Goal: Task Accomplishment & Management: Use online tool/utility

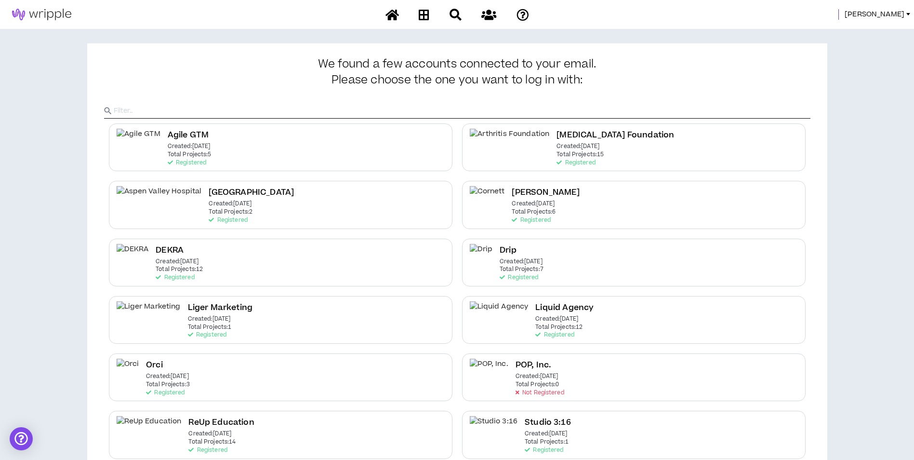
click at [892, 17] on span "Mason" at bounding box center [875, 14] width 60 height 11
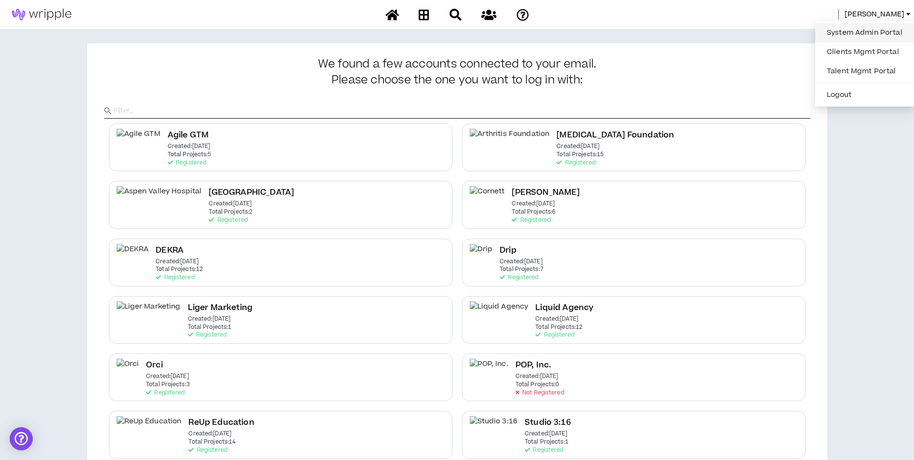
click at [878, 27] on link "System Admin Portal" at bounding box center [864, 33] width 87 height 14
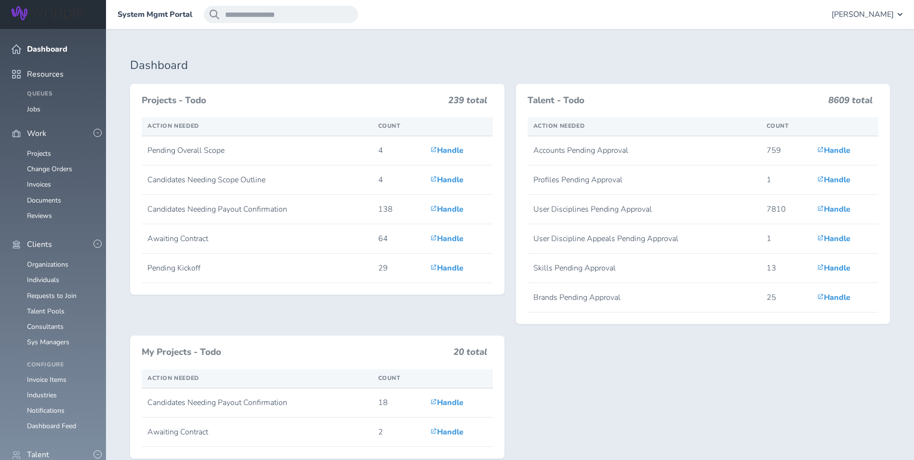
scroll to position [145, 0]
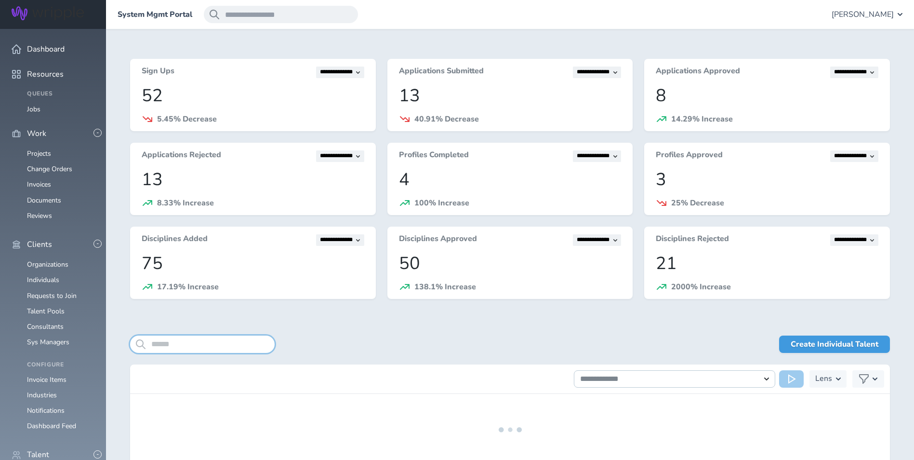
click at [185, 340] on input "search" at bounding box center [202, 343] width 145 height 17
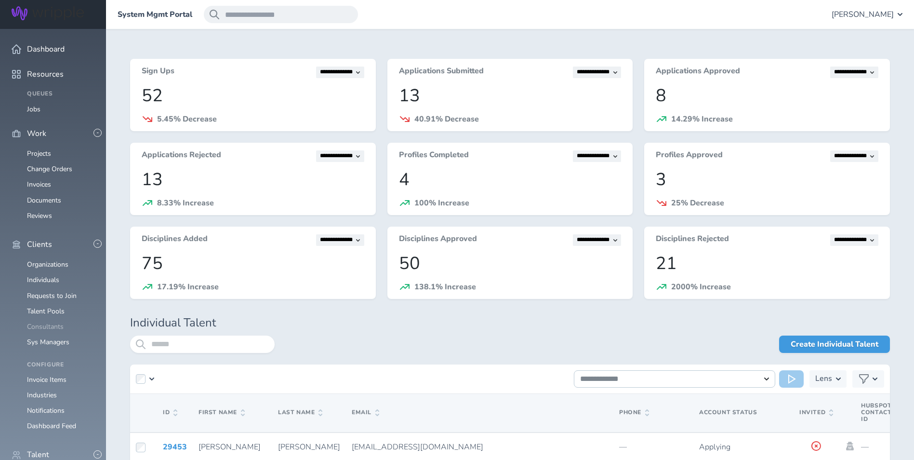
click at [63, 323] on li "Consultants" at bounding box center [53, 327] width 83 height 8
click at [61, 322] on link "Consultants" at bounding box center [45, 326] width 37 height 9
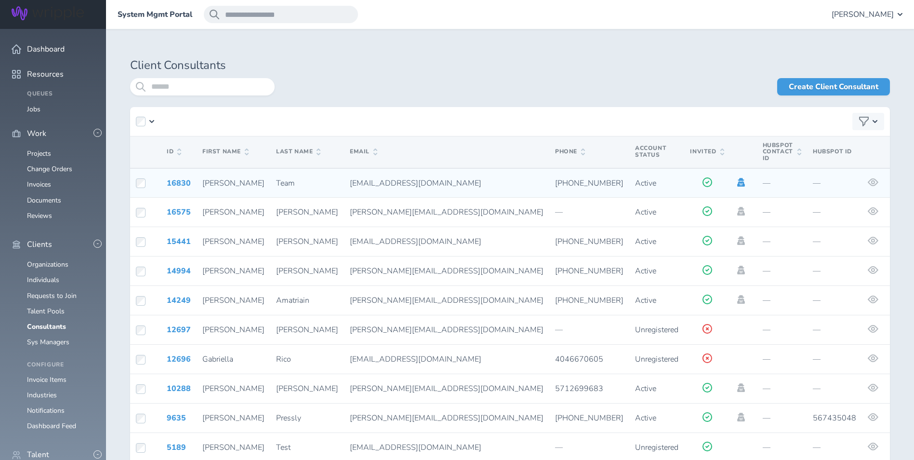
click at [737, 178] on icon at bounding box center [741, 182] width 8 height 9
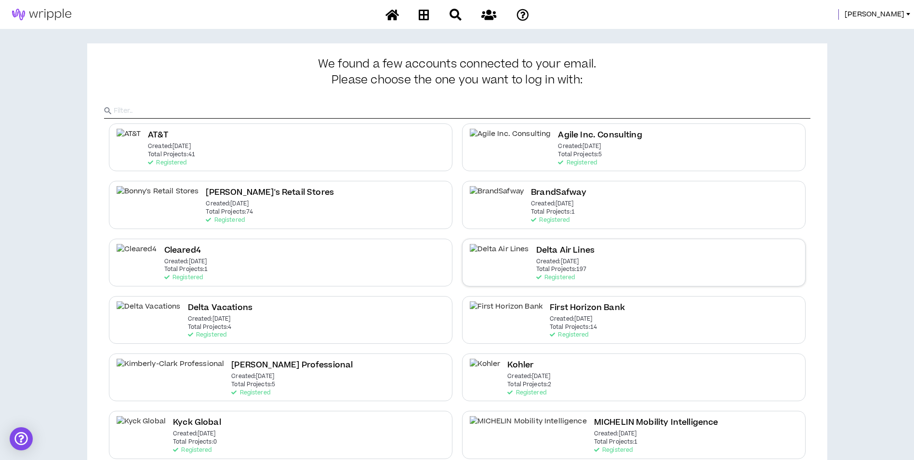
click at [561, 255] on div "Delta Air Lines Created: [DATE] Total Projects: 197 Registered" at bounding box center [633, 262] width 343 height 48
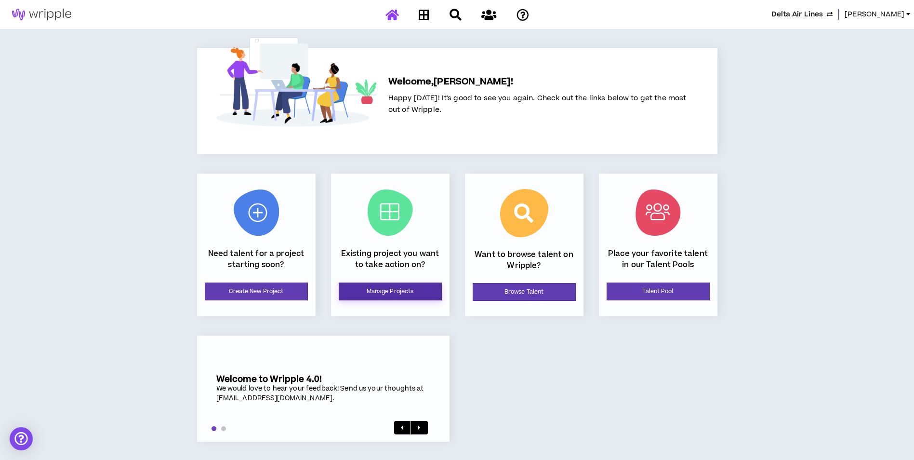
click at [365, 293] on link "Manage Projects" at bounding box center [390, 291] width 103 height 18
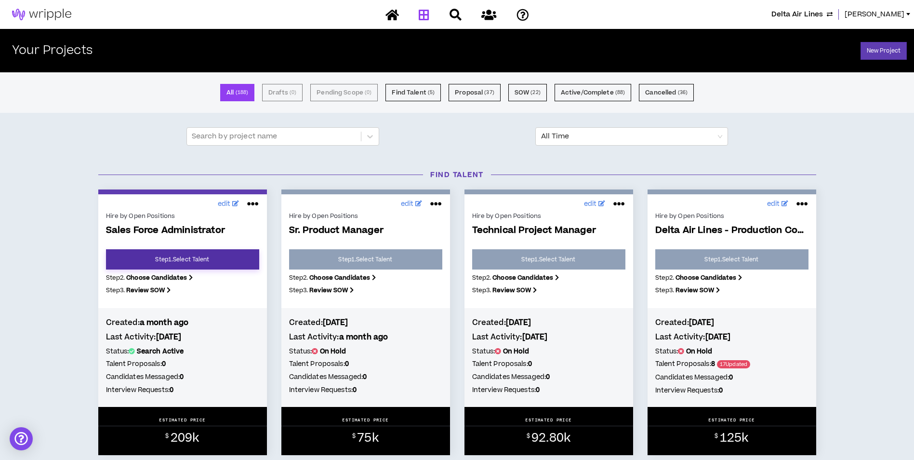
click at [222, 268] on link "Step 1 . Select Talent" at bounding box center [182, 259] width 153 height 20
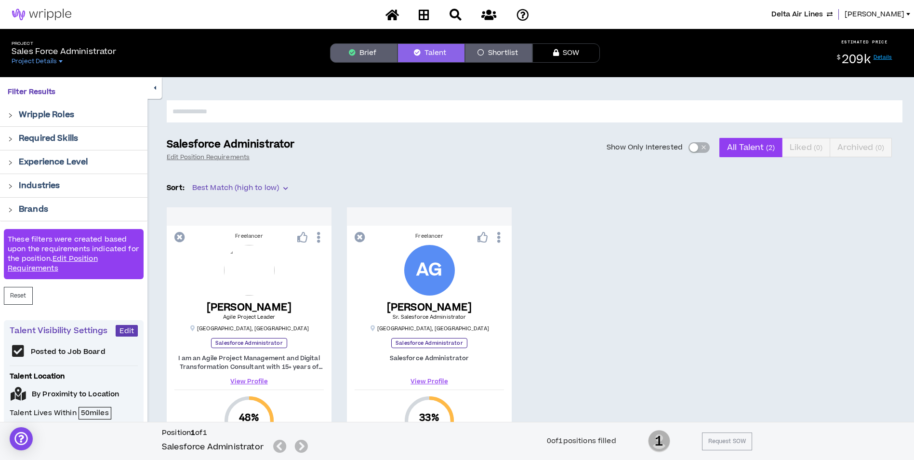
click at [313, 113] on input "text" at bounding box center [535, 111] width 736 height 22
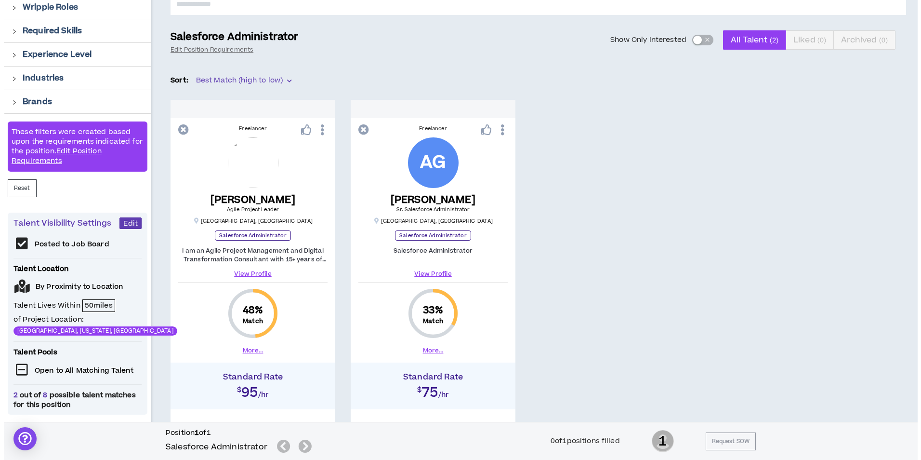
scroll to position [100, 0]
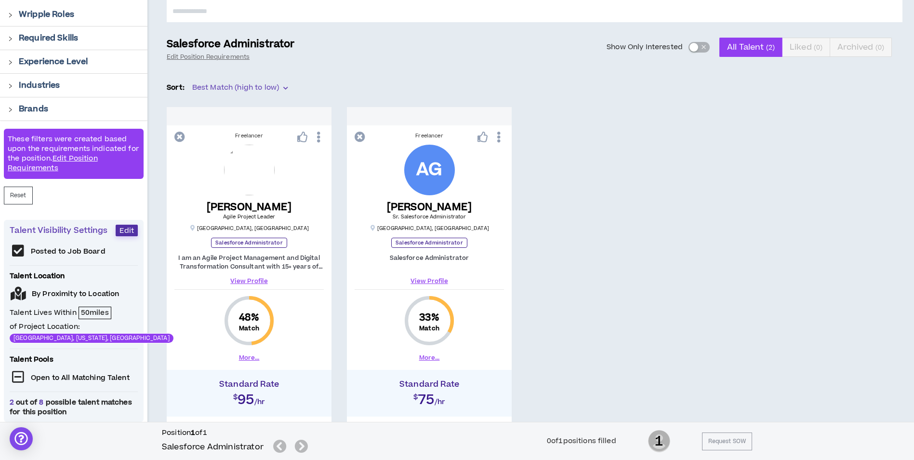
click at [129, 228] on span "Edit" at bounding box center [126, 230] width 14 height 9
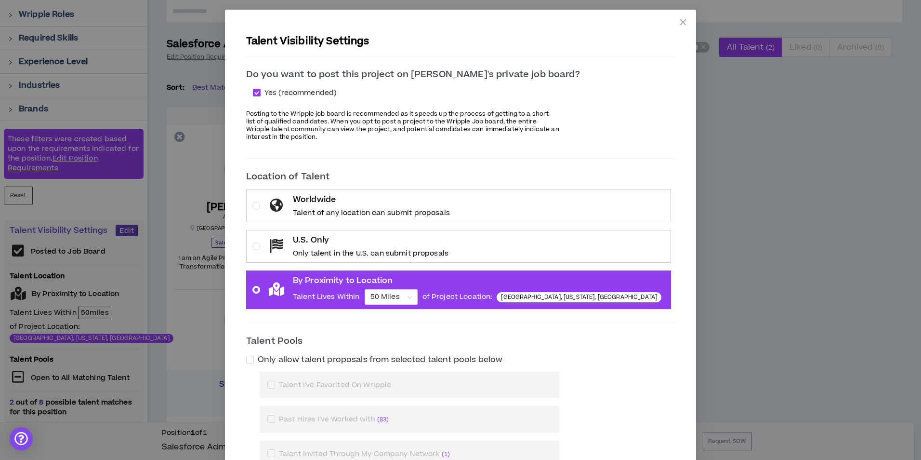
click at [322, 91] on span "Yes (recommended)" at bounding box center [300, 93] width 79 height 11
checkbox input "*****"
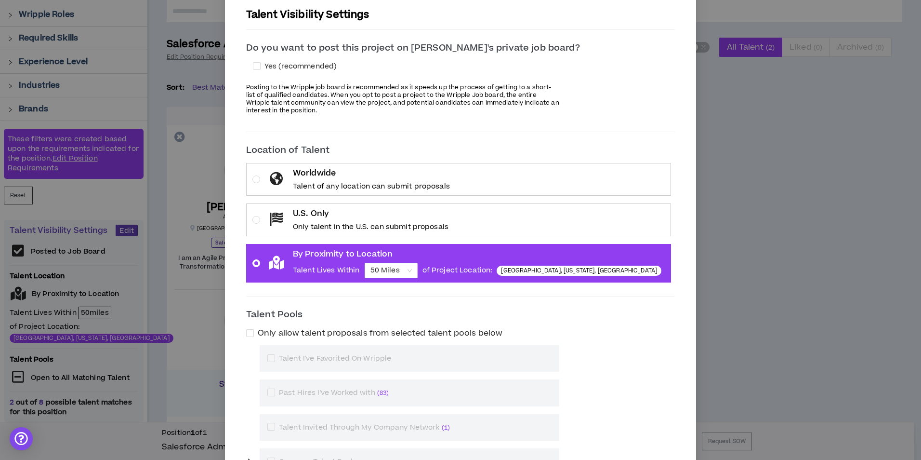
click at [369, 170] on p "Worldwide" at bounding box center [371, 173] width 157 height 12
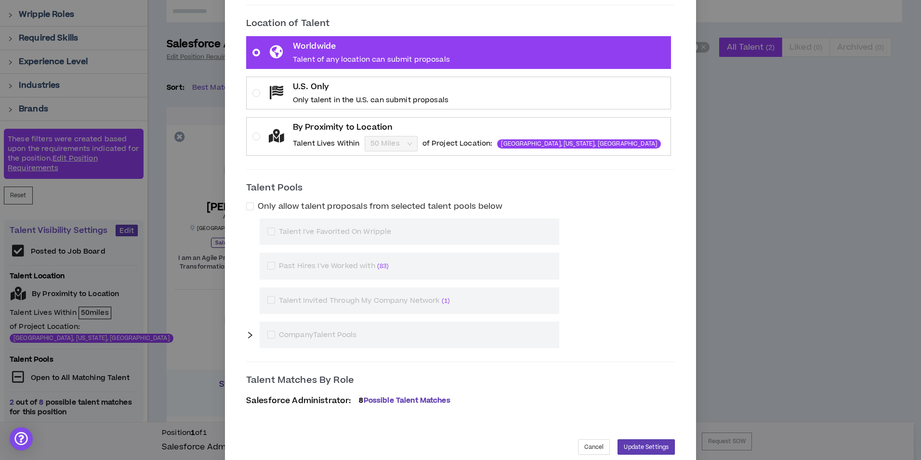
scroll to position [171, 0]
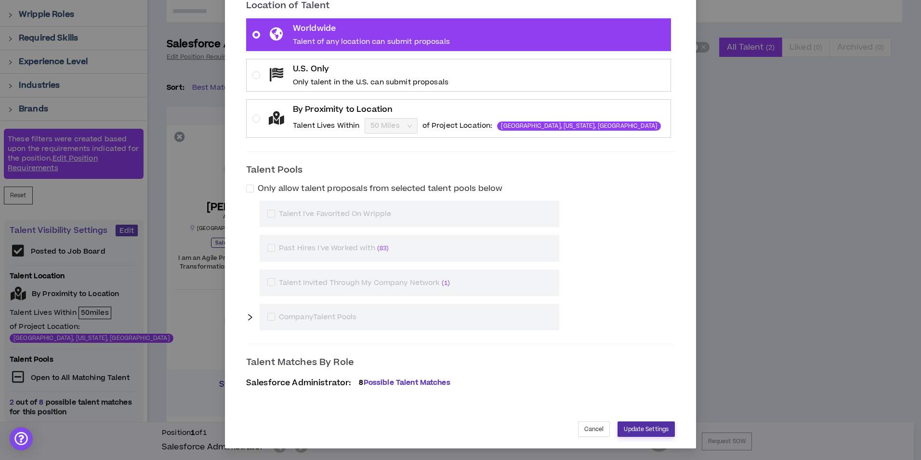
click at [624, 431] on span "Update Settings" at bounding box center [646, 428] width 45 height 9
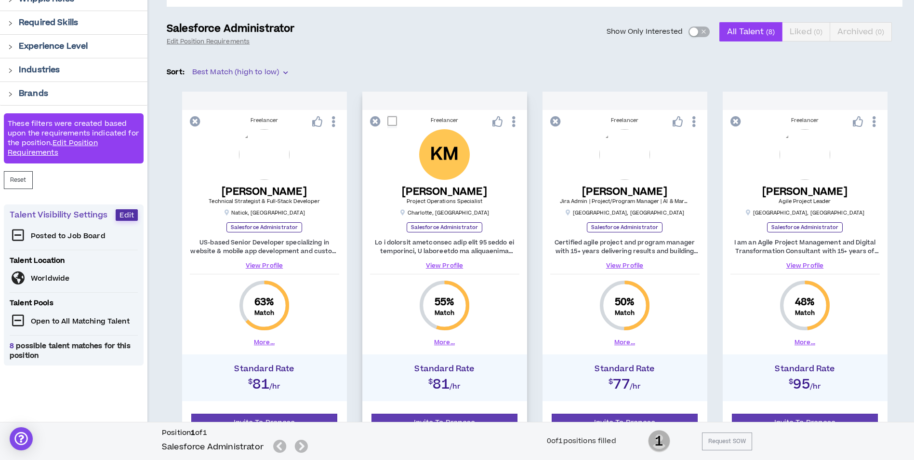
scroll to position [4, 0]
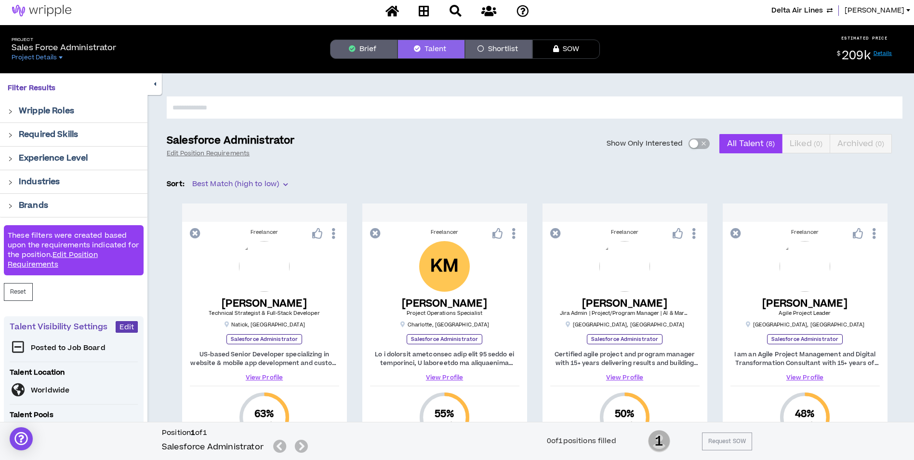
click at [46, 348] on p "Posted to Job Board" at bounding box center [68, 348] width 75 height 10
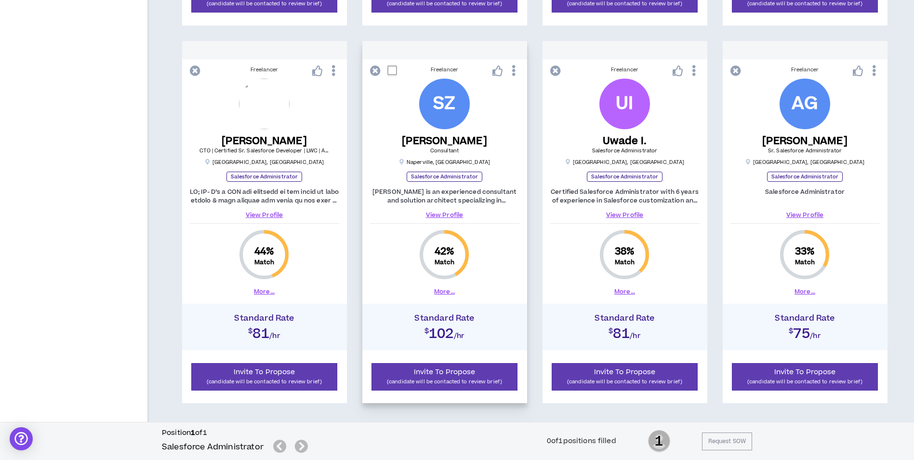
scroll to position [526, 0]
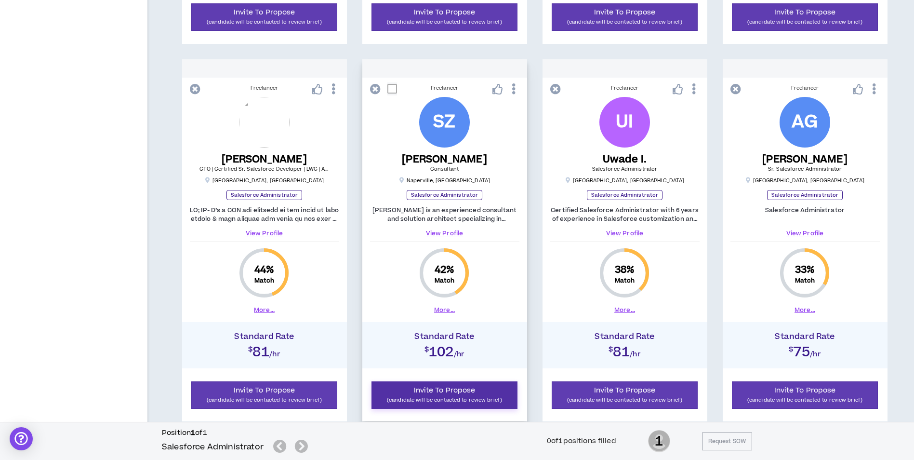
click at [456, 390] on span "Invite To Propose" at bounding box center [445, 390] width 62 height 10
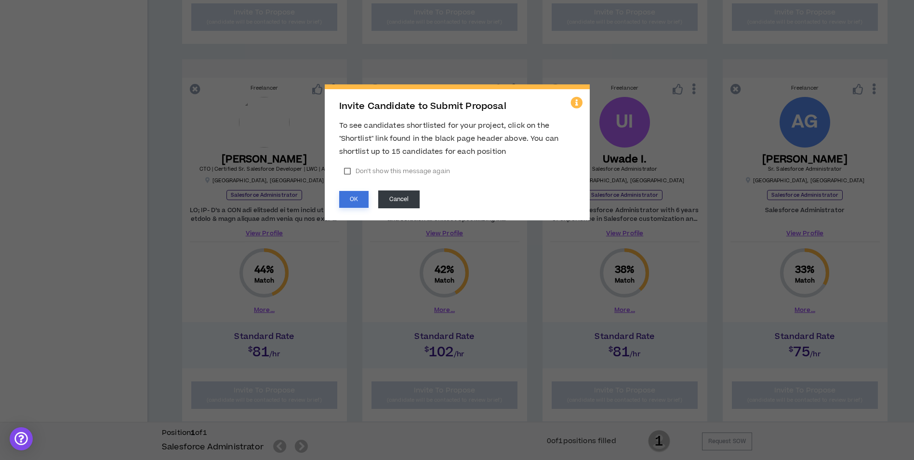
click at [351, 199] on button "OK" at bounding box center [353, 199] width 29 height 17
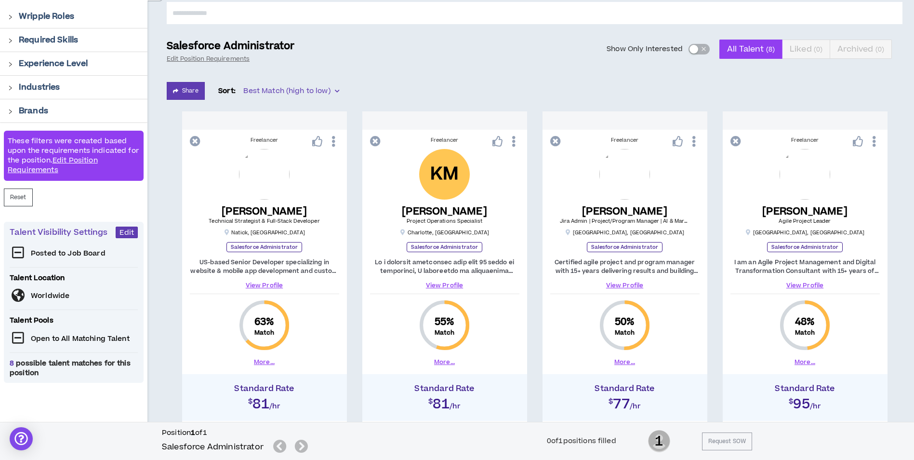
scroll to position [0, 0]
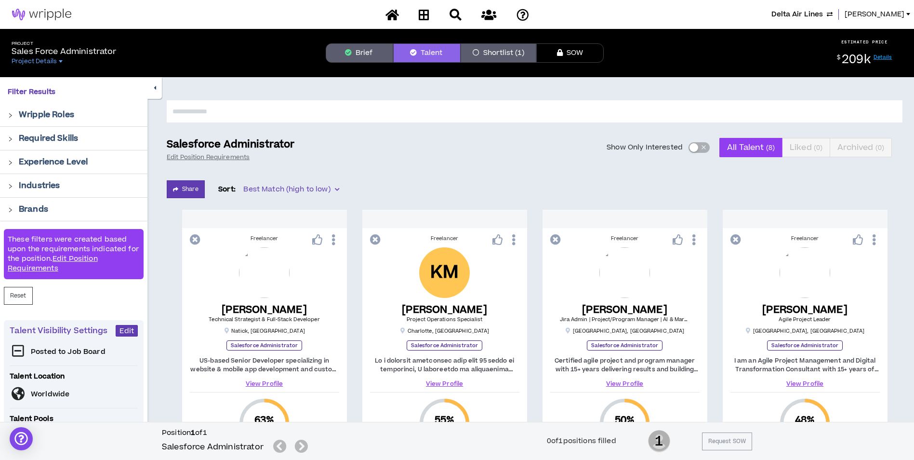
click at [363, 44] on button "Brief" at bounding box center [359, 52] width 67 height 19
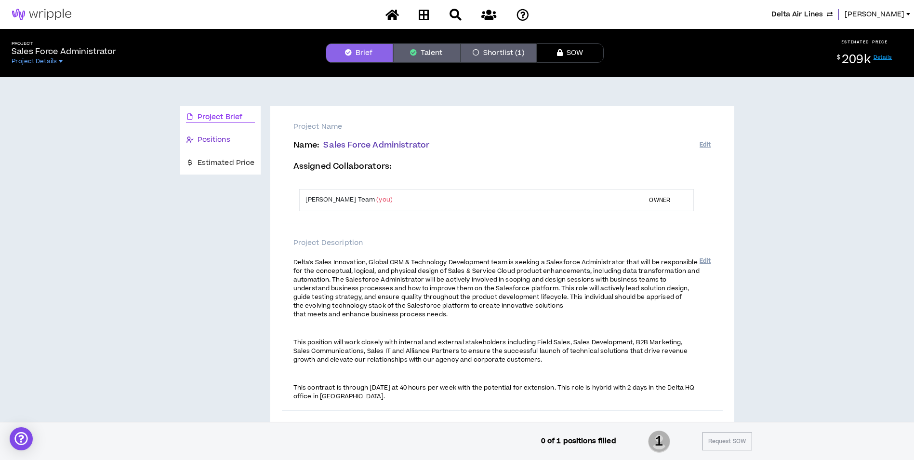
click at [236, 141] on div "Positions" at bounding box center [220, 139] width 69 height 11
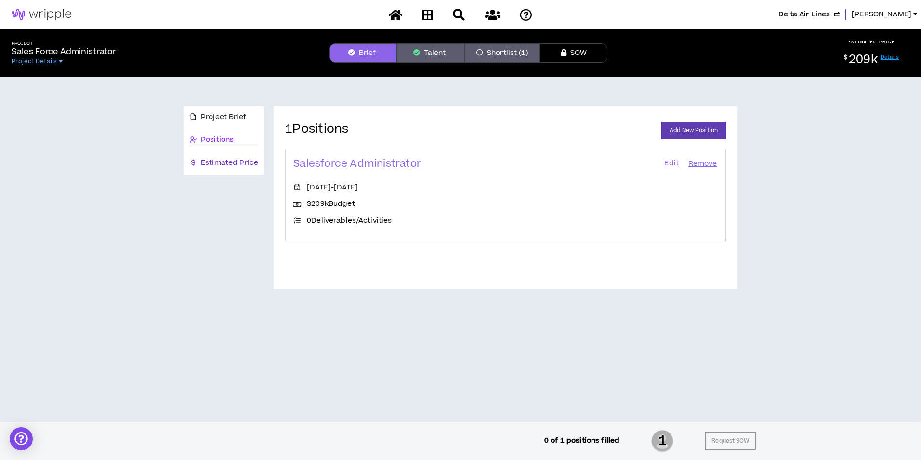
click at [225, 158] on span "Estimated Price" at bounding box center [229, 163] width 57 height 11
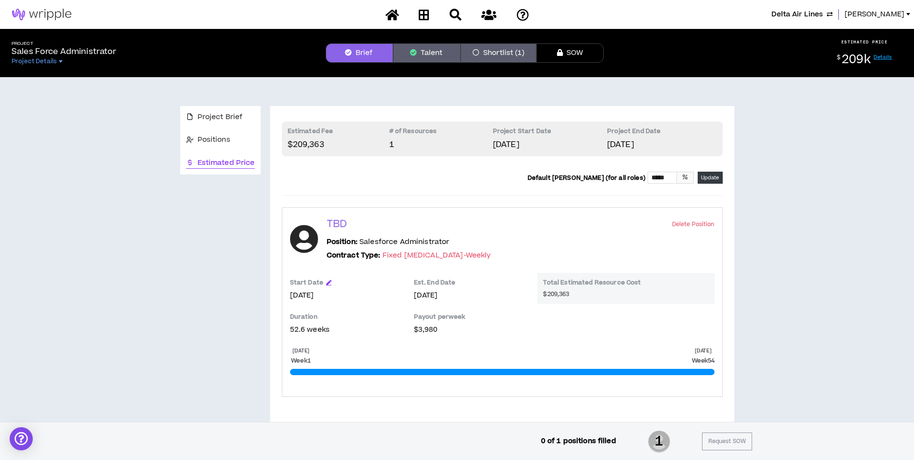
click at [426, 54] on button "Talent" at bounding box center [426, 52] width 67 height 19
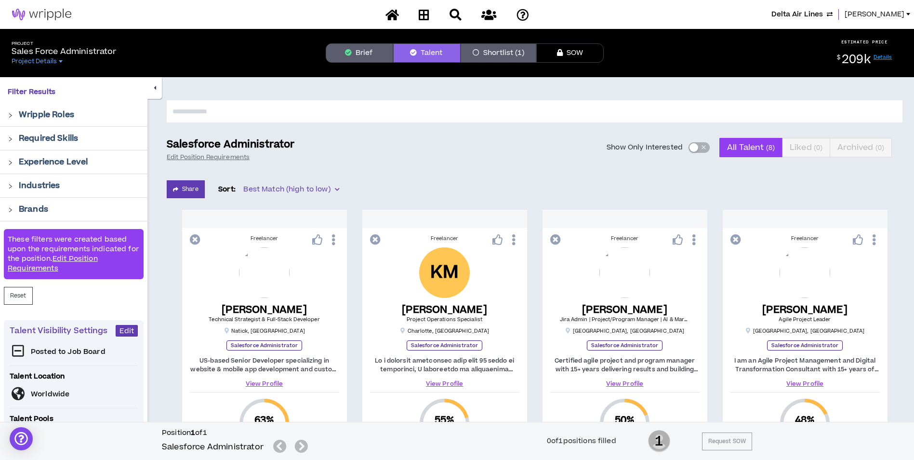
click at [880, 14] on span "Lauren-Bridget" at bounding box center [875, 14] width 60 height 11
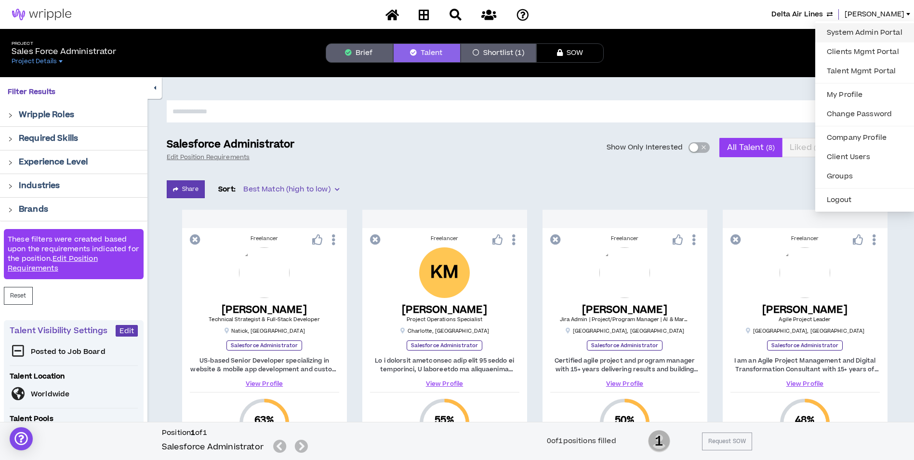
click at [861, 33] on link "System Admin Portal" at bounding box center [864, 33] width 87 height 14
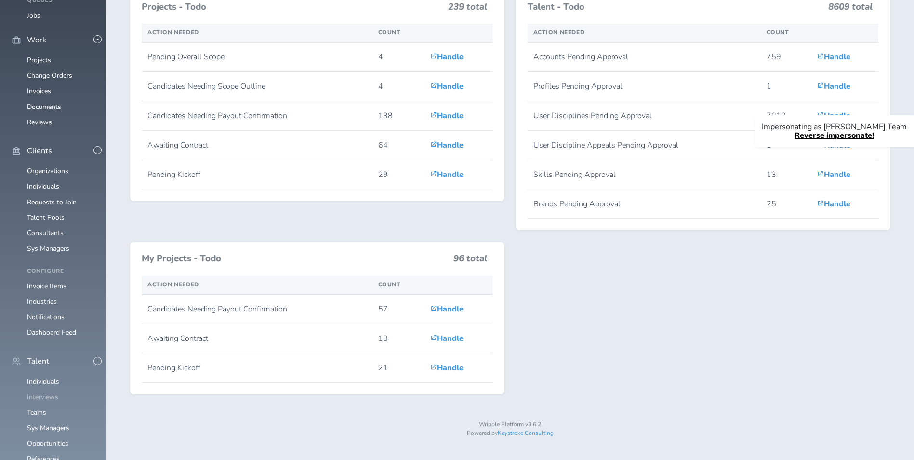
scroll to position [145, 0]
click at [41, 377] on link "Individuals" at bounding box center [43, 381] width 32 height 9
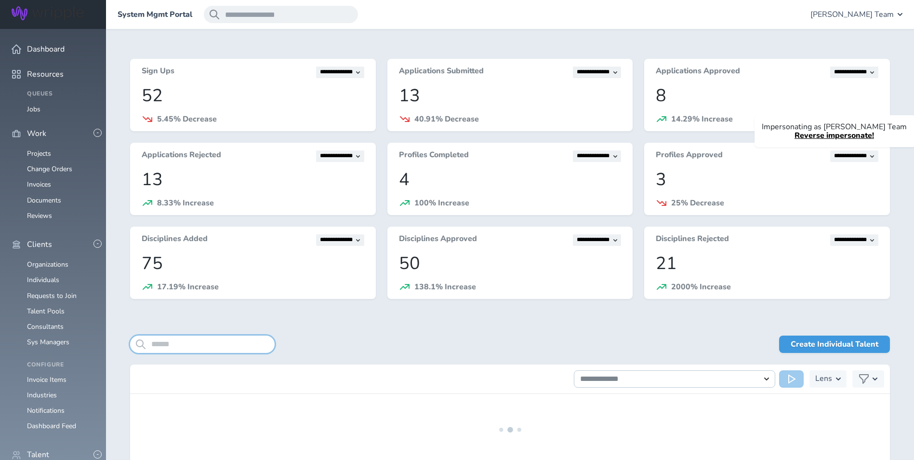
click at [199, 349] on input "search" at bounding box center [202, 343] width 145 height 17
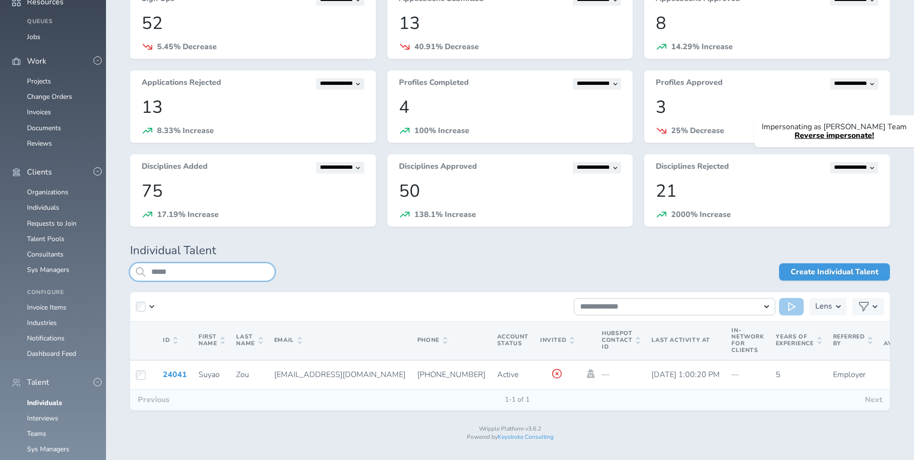
scroll to position [78, 0]
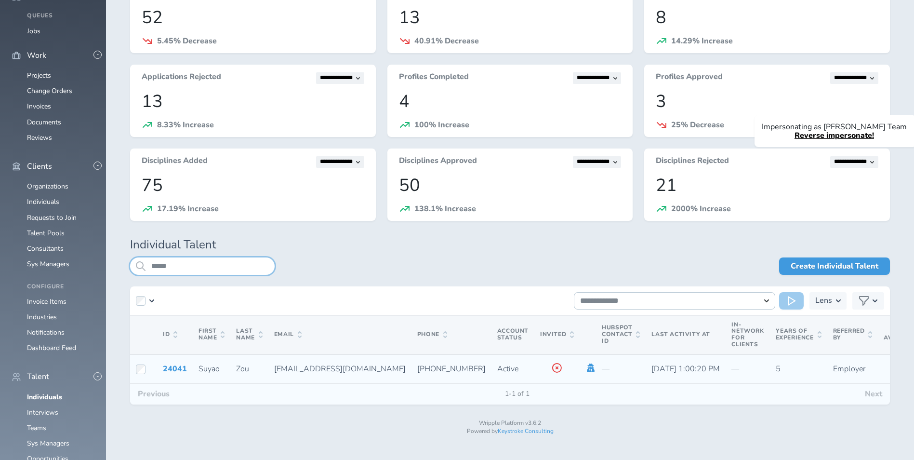
type input "*****"
click at [587, 370] on icon at bounding box center [591, 367] width 8 height 9
